Goal: Information Seeking & Learning: Find specific fact

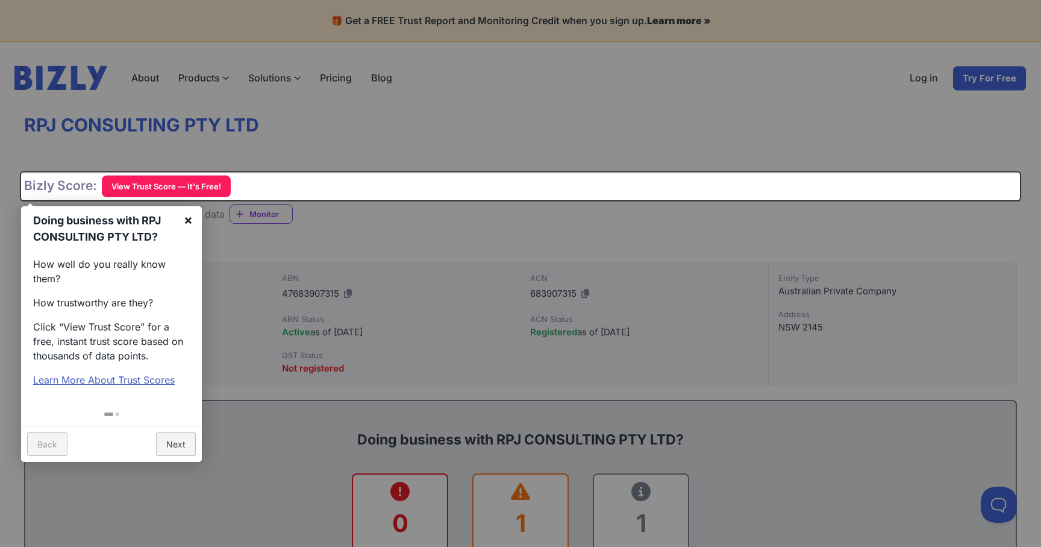
click at [196, 214] on link "×" at bounding box center [188, 219] width 27 height 27
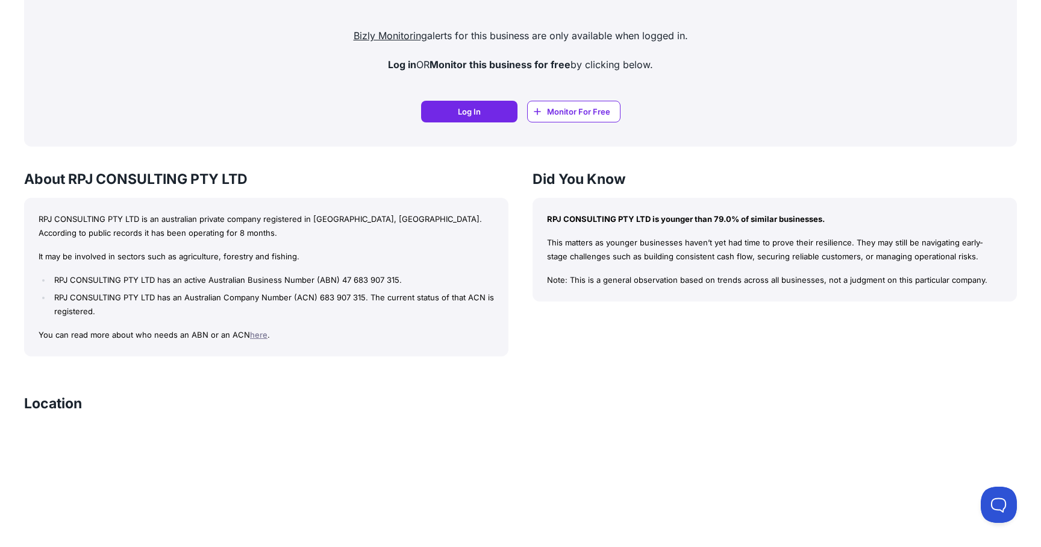
scroll to position [835, 0]
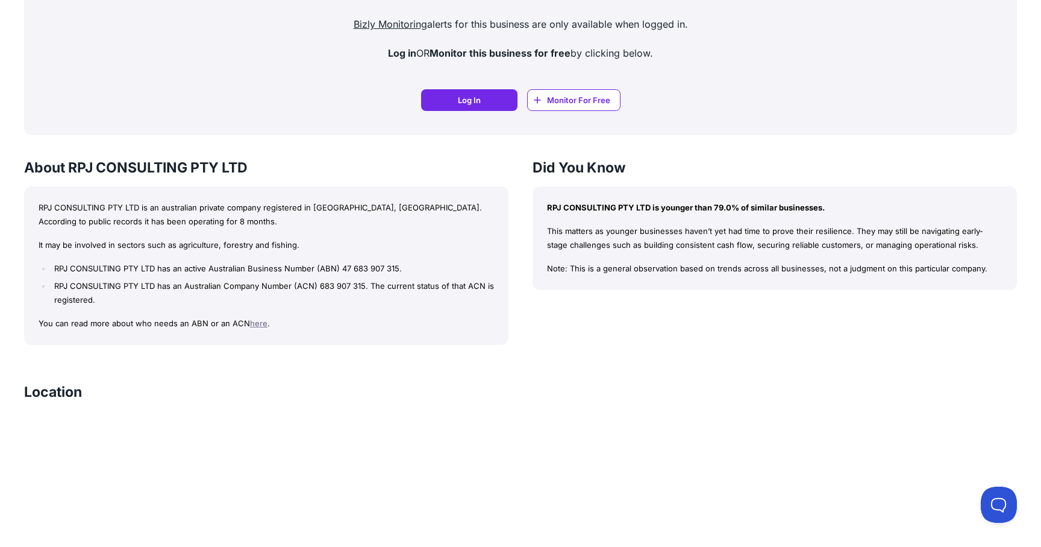
click at [181, 248] on p "It may be involved in sectors such as agriculture, forestry and fishing." at bounding box center [267, 245] width 456 height 14
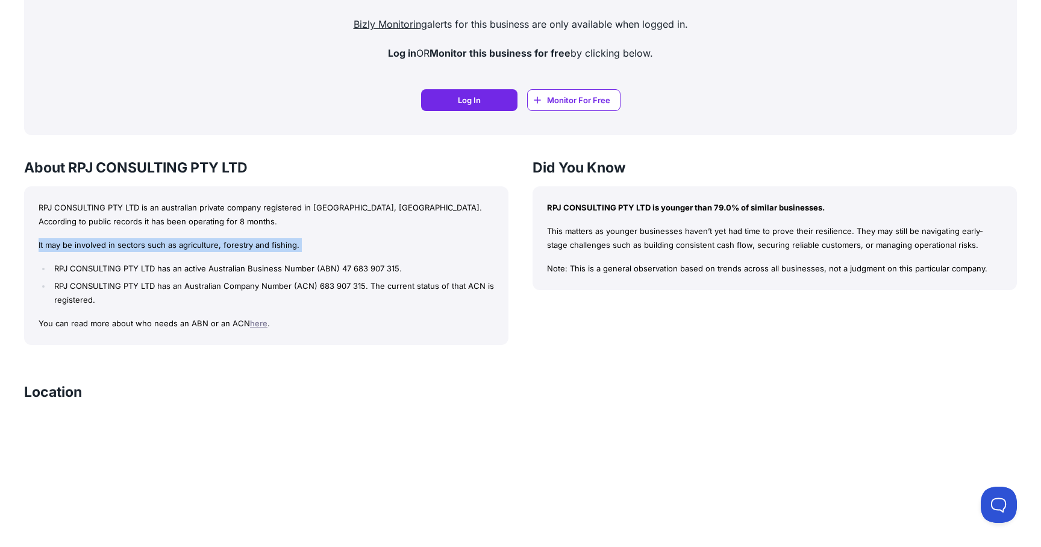
click at [181, 248] on p "It may be involved in sectors such as agriculture, forestry and fishing." at bounding box center [267, 245] width 456 height 14
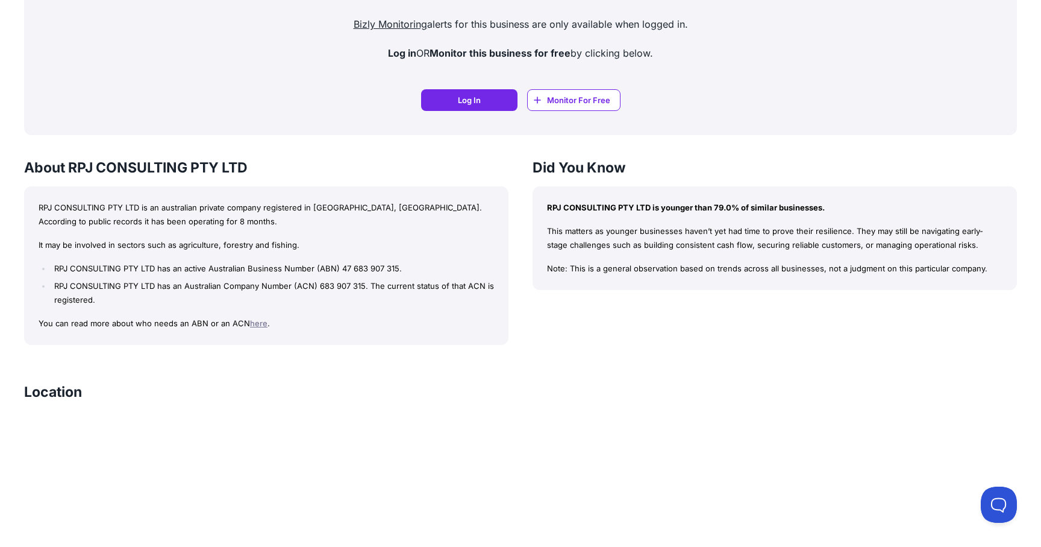
click at [181, 248] on p "It may be involved in sectors such as agriculture, forestry and fishing." at bounding box center [267, 245] width 456 height 14
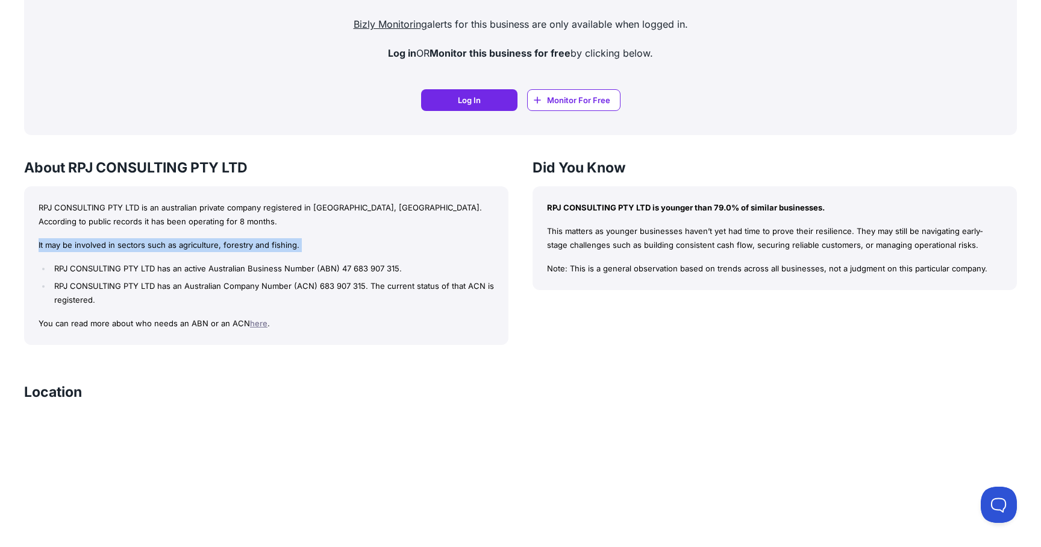
click at [186, 272] on li "RPJ CONSULTING PTY LTD has an active Australian Business Number (ABN) 47 683 90…" at bounding box center [272, 269] width 443 height 14
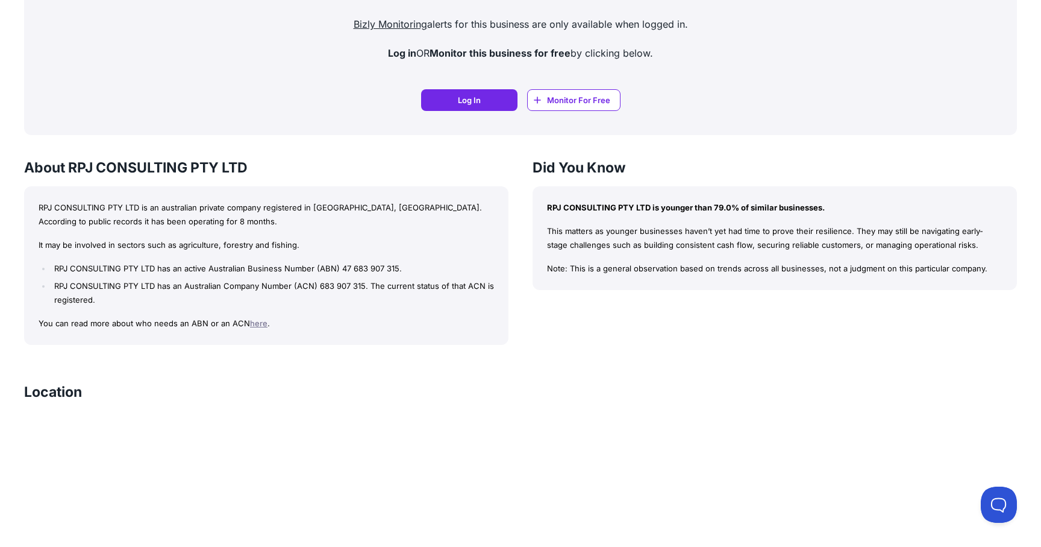
click at [186, 272] on li "RPJ CONSULTING PTY LTD has an active Australian Business Number (ABN) 47 683 90…" at bounding box center [272, 269] width 443 height 14
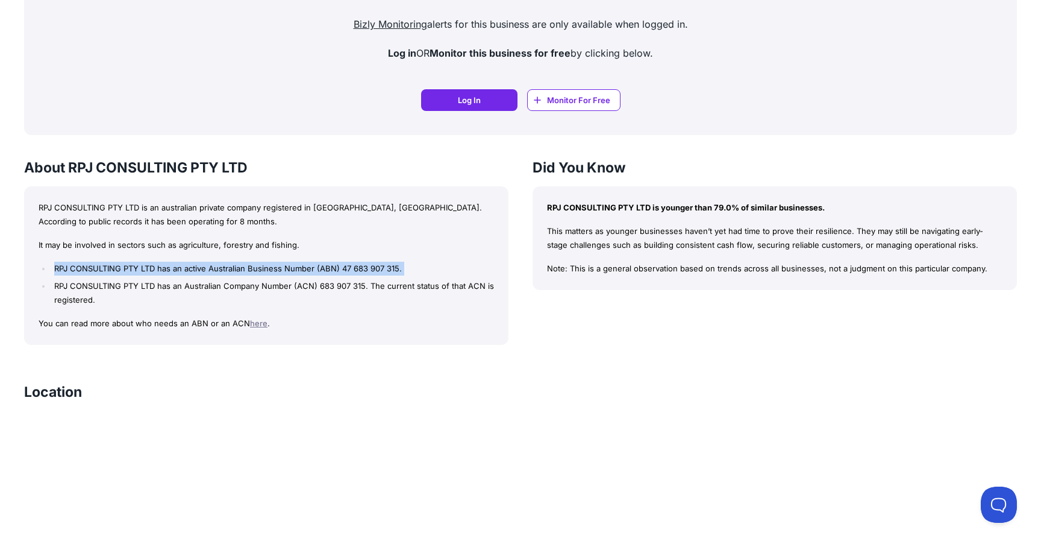
click at [186, 272] on li "RPJ CONSULTING PTY LTD has an active Australian Business Number (ABN) 47 683 90…" at bounding box center [272, 269] width 443 height 14
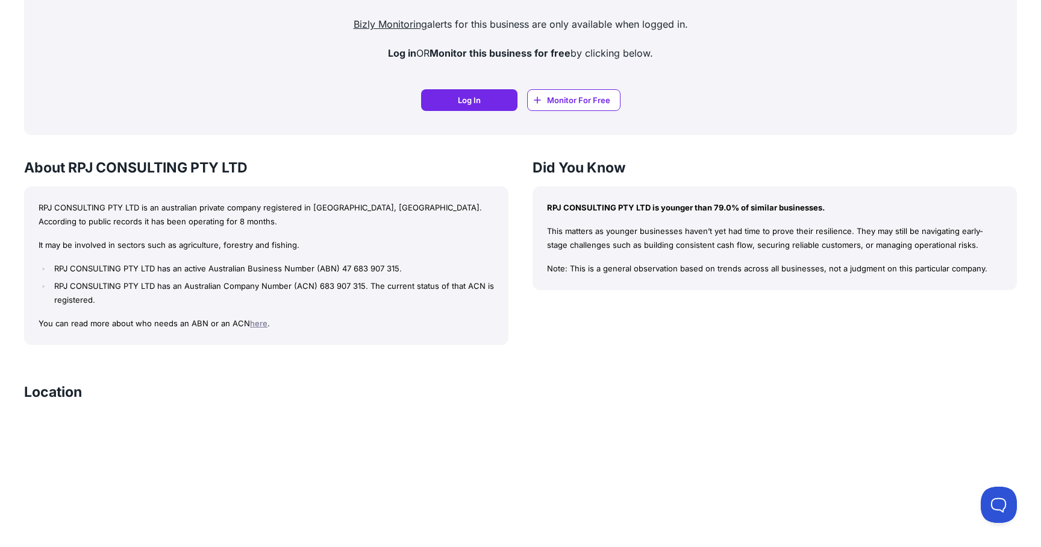
click at [185, 291] on li "RPJ CONSULTING PTY LTD has an Australian Company Number (ACN) 683 907 315. The …" at bounding box center [272, 293] width 443 height 28
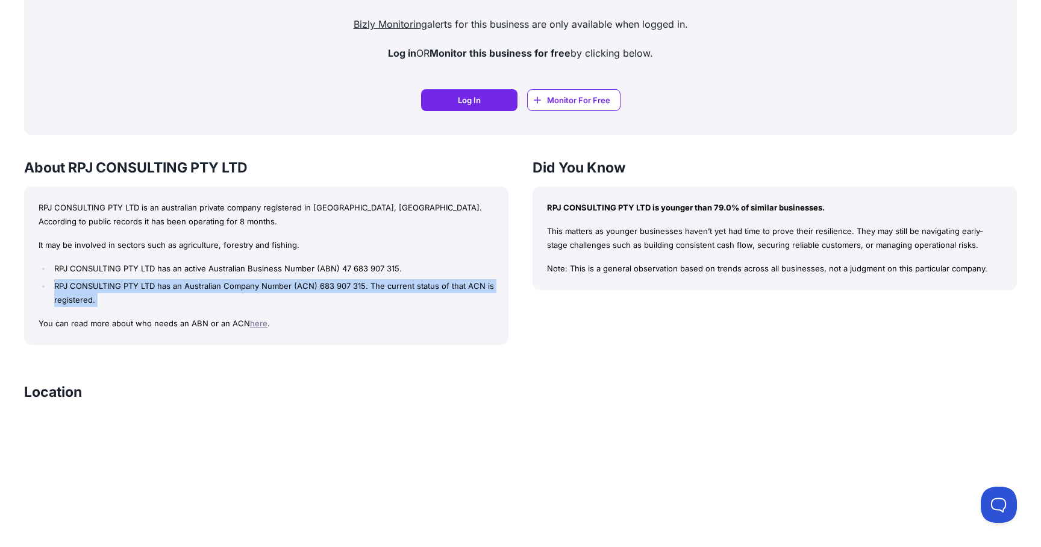
click at [185, 291] on li "RPJ CONSULTING PTY LTD has an Australian Company Number (ACN) 683 907 315. The …" at bounding box center [272, 293] width 443 height 28
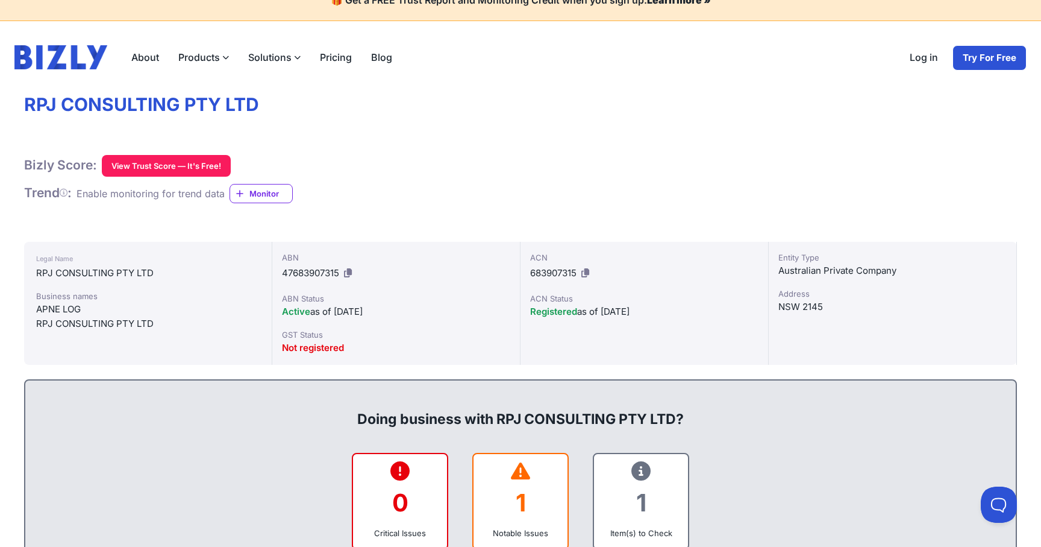
scroll to position [0, 0]
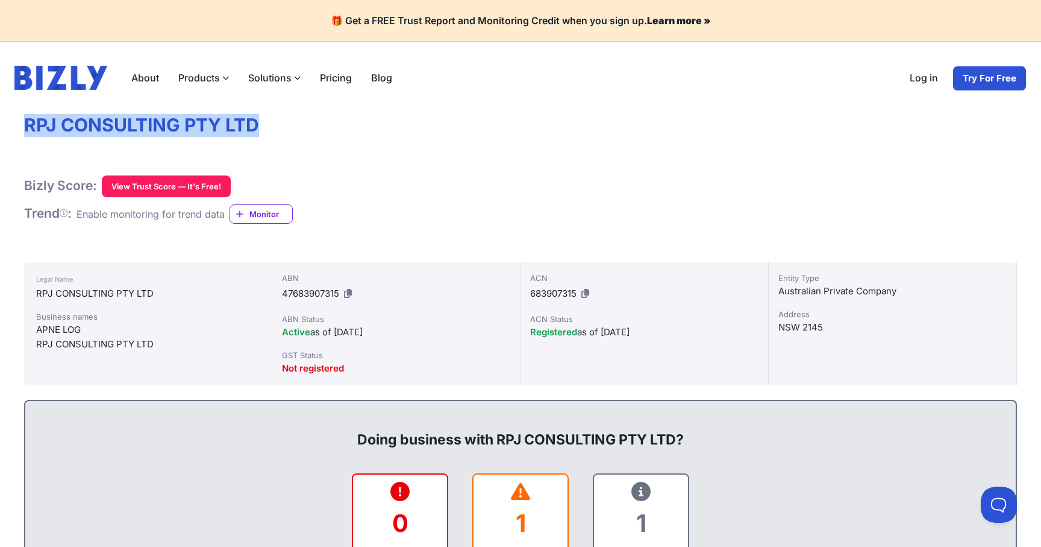
drag, startPoint x: 260, startPoint y: 126, endPoint x: 25, endPoint y: 127, distance: 234.4
click at [25, 127] on h1 "RPJ CONSULTING PTY LTD" at bounding box center [520, 125] width 993 height 23
copy h1 "RPJ CONSULTING PTY LTD"
